Goal: Check status

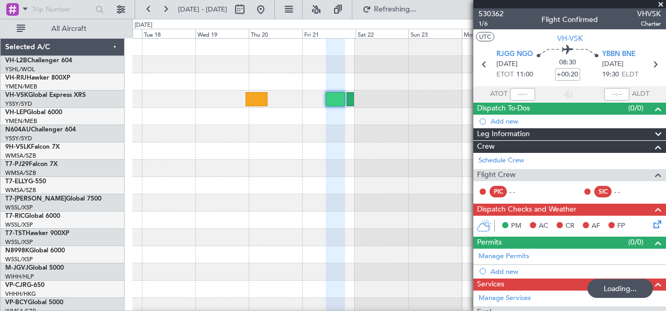
click at [359, 164] on div at bounding box center [398, 168] width 533 height 17
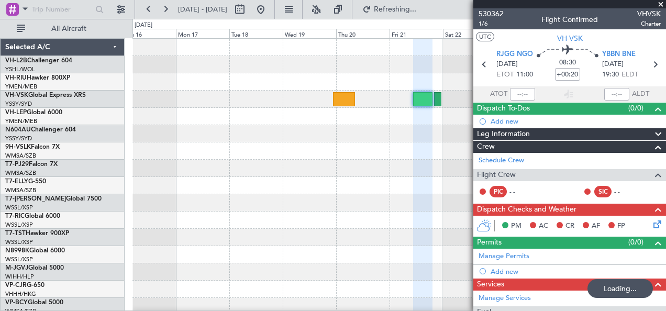
click at [500, 163] on fb-app "[DATE] - [DATE] Refreshing... Quick Links All Aircraft Planned Maint Sydney ([P…" at bounding box center [333, 159] width 666 height 303
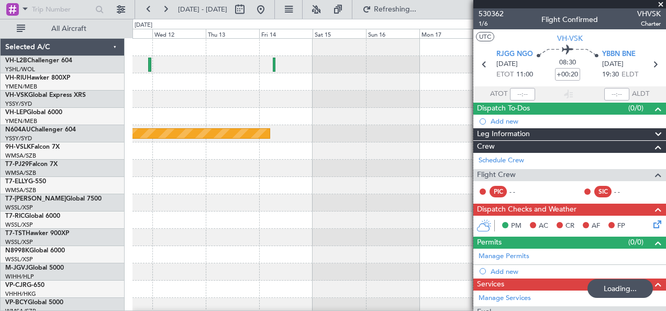
click at [464, 143] on div "Planned Maint Sydney ([PERSON_NAME] Intl)" at bounding box center [398, 186] width 533 height 294
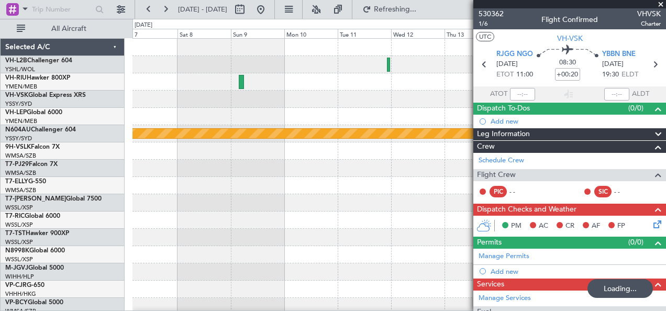
click at [408, 112] on div at bounding box center [398, 116] width 533 height 17
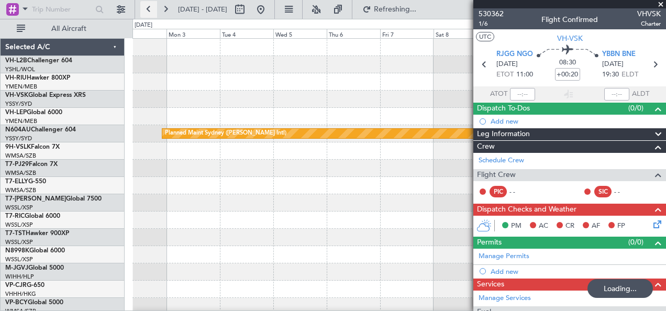
click at [151, 7] on button at bounding box center [148, 9] width 17 height 17
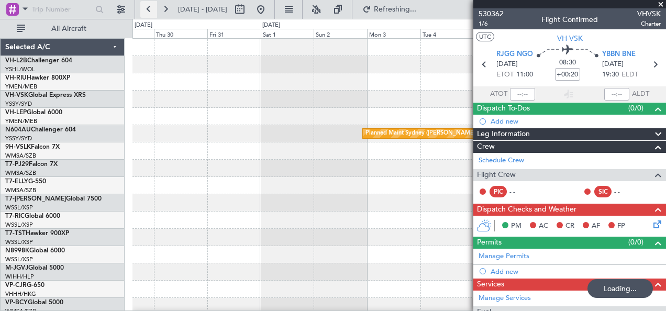
click at [151, 7] on button at bounding box center [148, 9] width 17 height 17
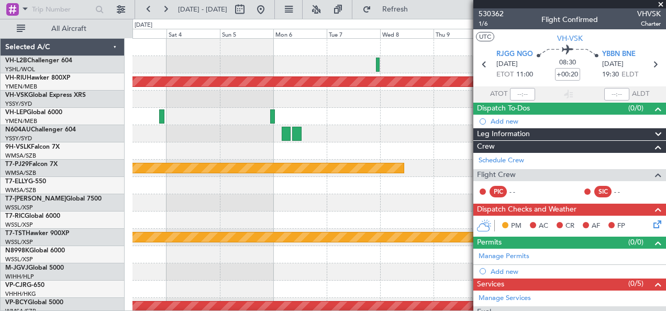
click at [471, 149] on div "Planned Maint [GEOGRAPHIC_DATA] ([GEOGRAPHIC_DATA]) Planned Maint [GEOGRAPHIC_D…" at bounding box center [398, 186] width 533 height 294
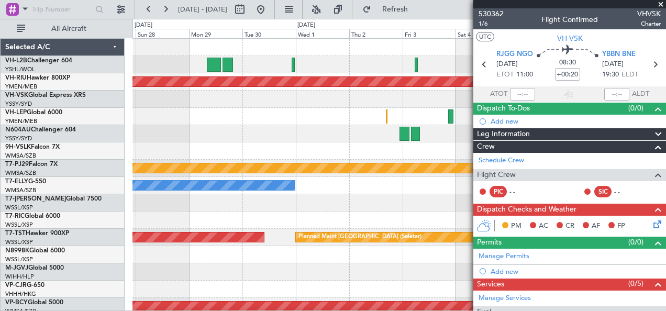
click at [420, 125] on div "Planned Maint [GEOGRAPHIC_DATA] ([GEOGRAPHIC_DATA]) Planned Maint [GEOGRAPHIC_D…" at bounding box center [398, 186] width 533 height 294
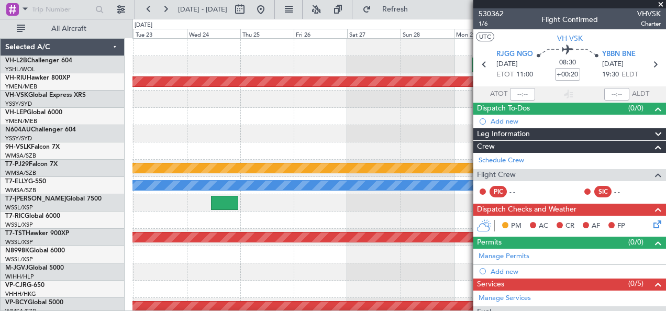
click at [505, 127] on fb-app "[DATE] - [DATE] Refresh Quick Links All Aircraft Planned Maint [GEOGRAPHIC_DATA…" at bounding box center [333, 159] width 666 height 303
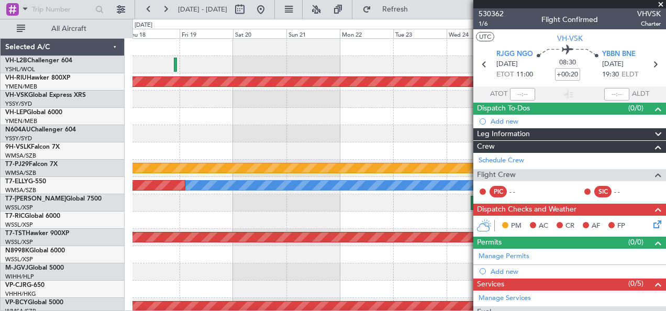
click at [469, 124] on div at bounding box center [398, 116] width 533 height 17
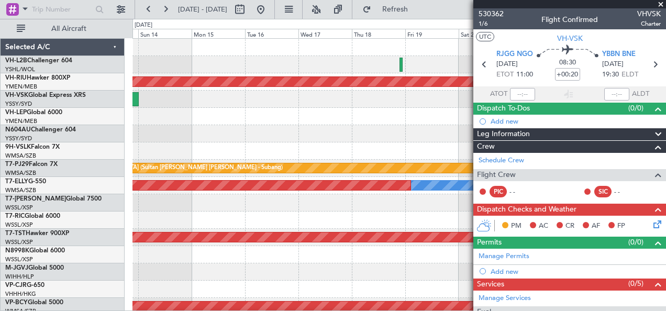
click at [458, 126] on div "Planned Maint [GEOGRAPHIC_DATA] ([GEOGRAPHIC_DATA]) Unplanned Maint Sydney ([PE…" at bounding box center [398, 186] width 533 height 294
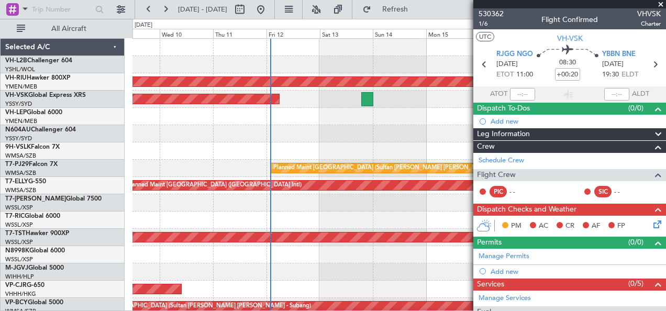
click at [466, 135] on div at bounding box center [398, 133] width 533 height 17
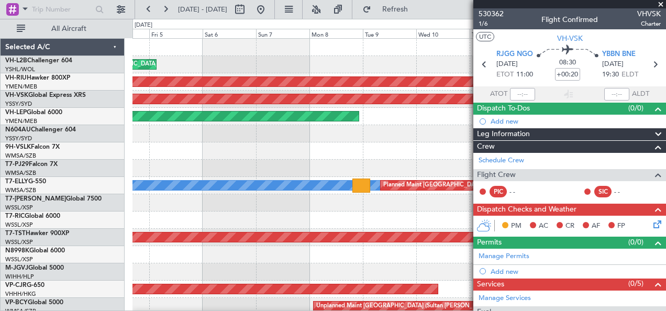
click at [168, 129] on div at bounding box center [398, 133] width 533 height 17
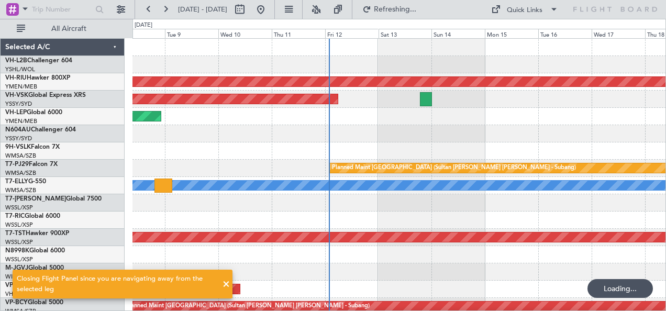
click at [302, 132] on div at bounding box center [398, 133] width 533 height 17
